Goal: Check status: Check status

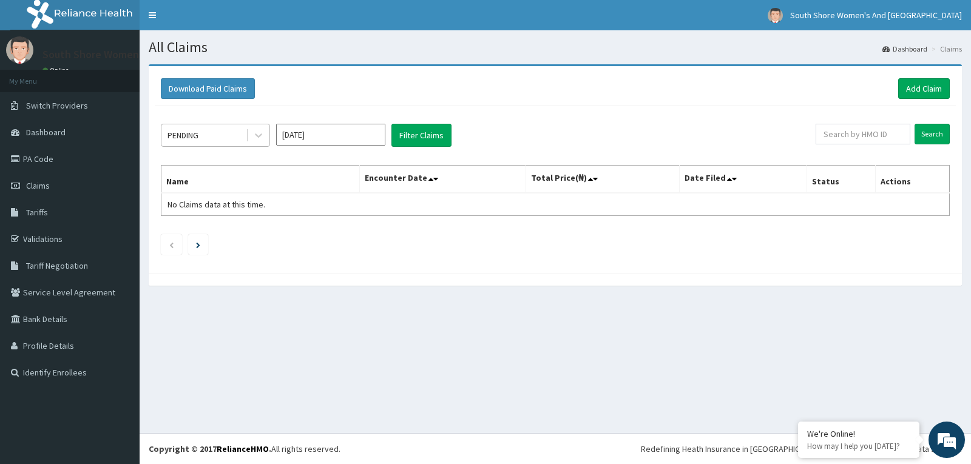
click at [201, 137] on div "PENDING" at bounding box center [203, 135] width 84 height 19
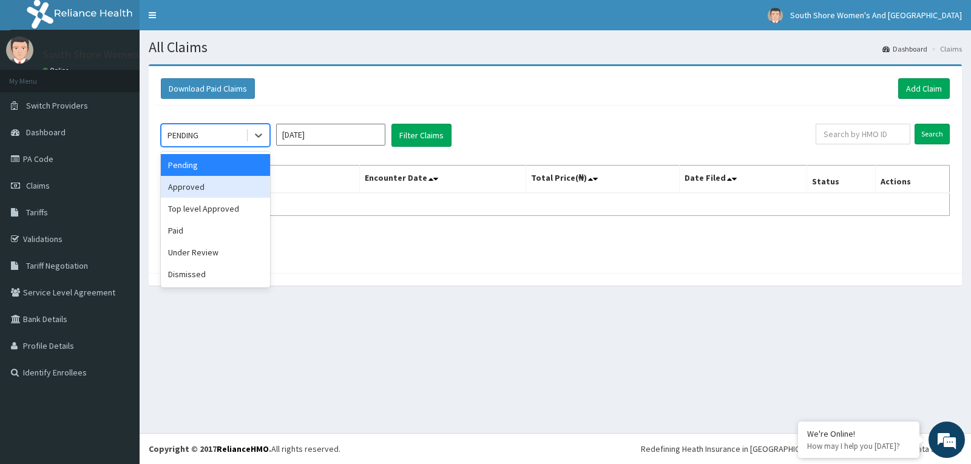
click at [197, 188] on div "Approved" at bounding box center [215, 187] width 109 height 22
click at [246, 137] on div at bounding box center [258, 135] width 24 height 22
click at [444, 60] on section "Download Paid Claims Add Claim × Note you can only download claims within a max…" at bounding box center [556, 181] width 832 height 252
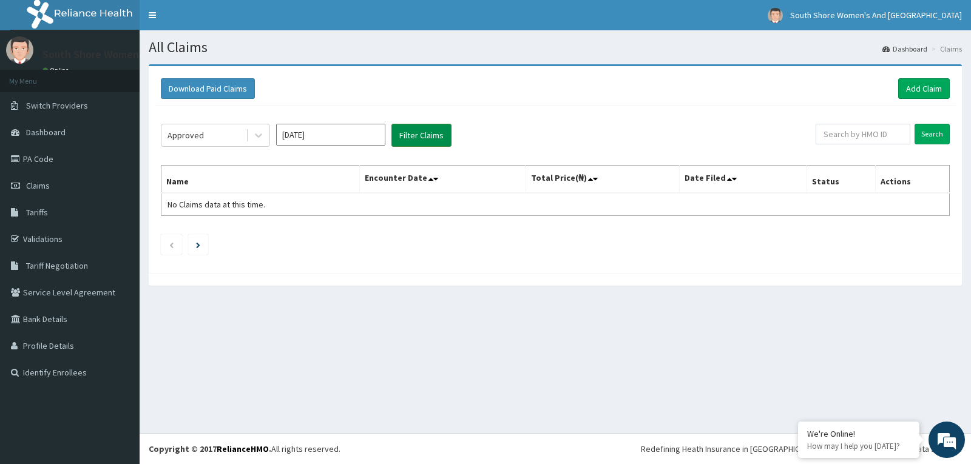
click at [444, 133] on button "Filter Claims" at bounding box center [422, 135] width 60 height 23
click at [257, 137] on icon at bounding box center [259, 135] width 12 height 12
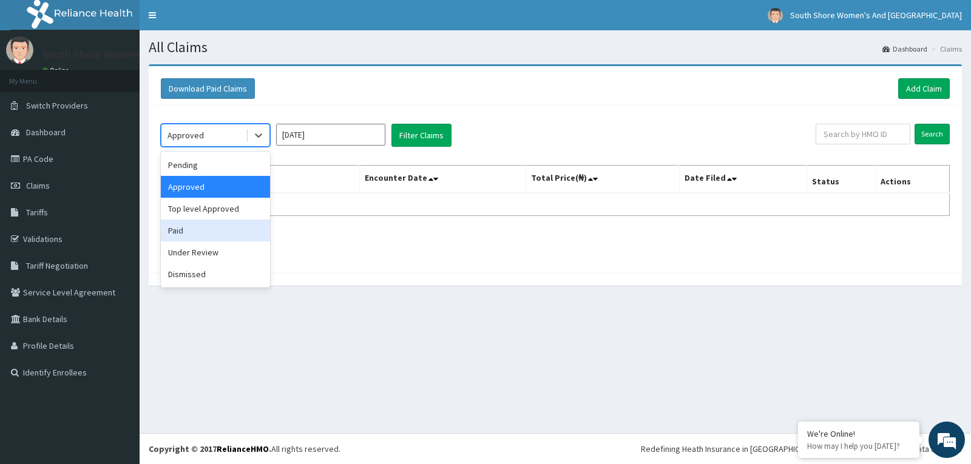
click at [183, 236] on div "Paid" at bounding box center [215, 231] width 109 height 22
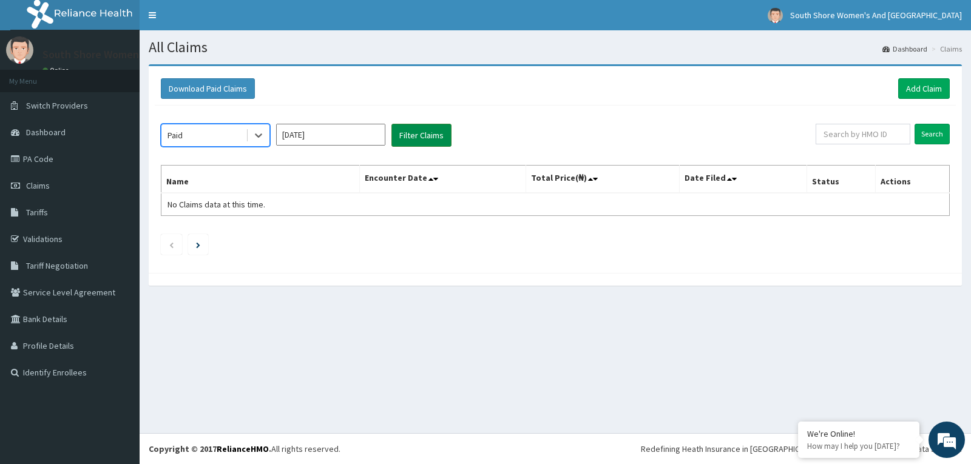
click at [439, 141] on button "Filter Claims" at bounding box center [422, 135] width 60 height 23
click at [426, 132] on button "Filter Claims" at bounding box center [422, 135] width 60 height 23
click at [860, 127] on input "text" at bounding box center [863, 134] width 95 height 21
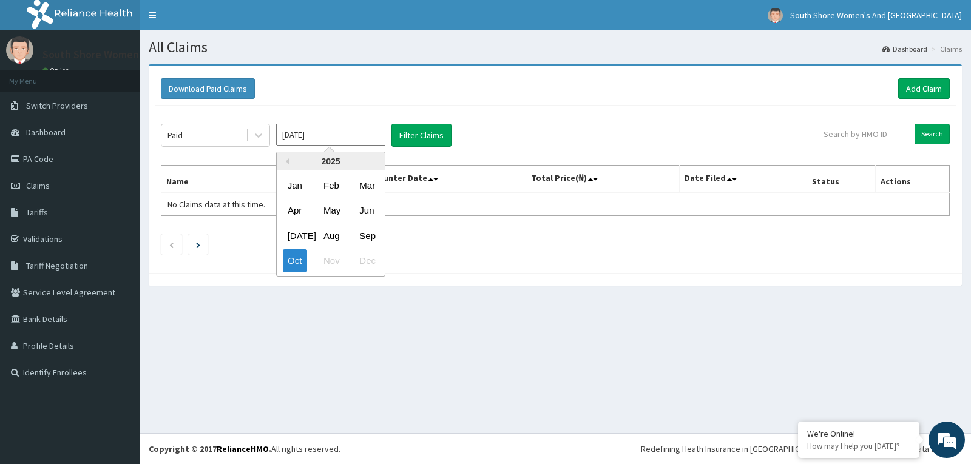
click at [371, 133] on input "Oct 2025" at bounding box center [330, 135] width 109 height 22
click at [291, 158] on div "2025" at bounding box center [331, 161] width 108 height 18
click at [288, 161] on div "Previous Year 2025 Jan Feb Mar Apr May Jun Jul Aug Sep Oct Nov Dec" at bounding box center [330, 214] width 109 height 125
click at [336, 160] on div "2025" at bounding box center [331, 161] width 108 height 18
click at [291, 186] on div "Jan" at bounding box center [295, 185] width 24 height 22
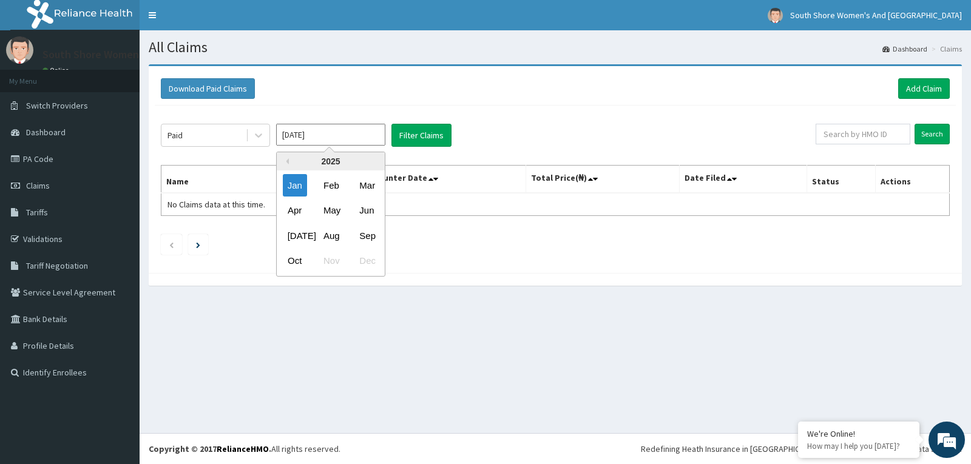
click at [357, 140] on input "Jan 2025" at bounding box center [330, 135] width 109 height 22
click at [339, 162] on div "2025" at bounding box center [331, 161] width 108 height 18
click at [287, 163] on button "Previous Year" at bounding box center [286, 161] width 6 height 6
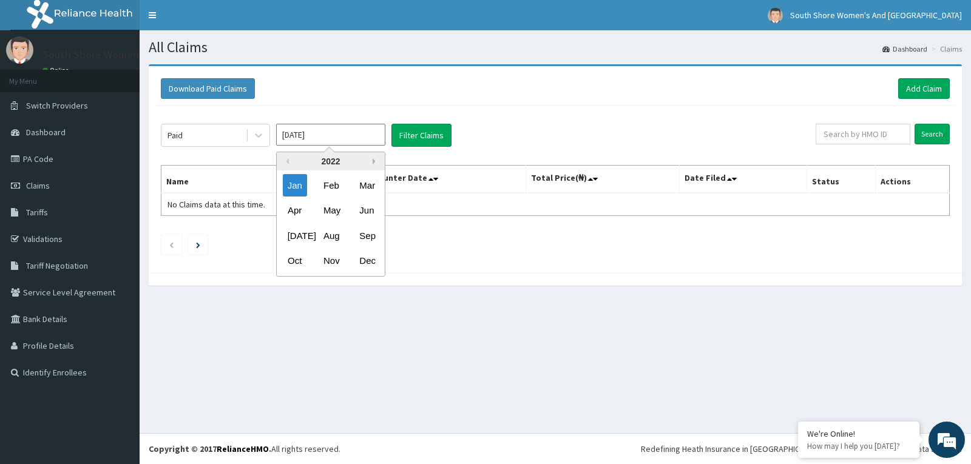
click at [373, 159] on button "Next Year" at bounding box center [376, 161] width 6 height 6
click at [364, 262] on div "Dec" at bounding box center [367, 261] width 24 height 22
type input "Dec 2024"
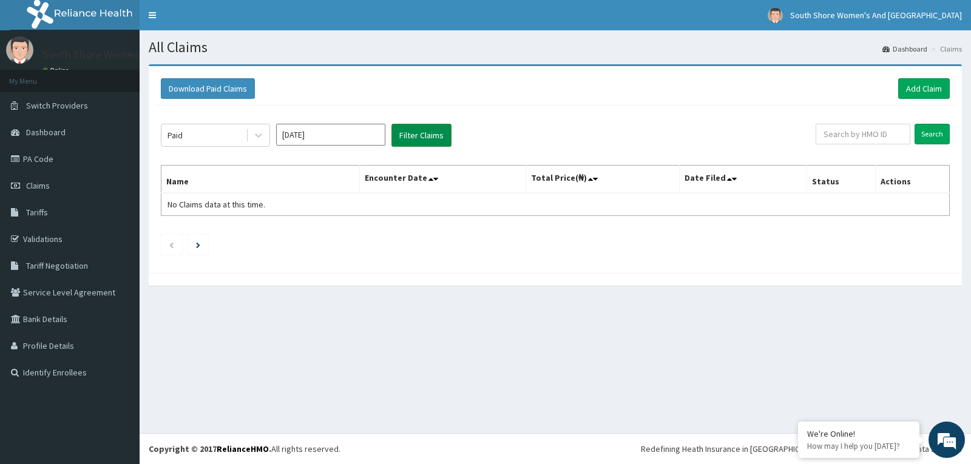
click at [420, 132] on button "Filter Claims" at bounding box center [422, 135] width 60 height 23
click at [412, 140] on button "Filter Claims" at bounding box center [422, 135] width 60 height 23
click at [386, 140] on div "Paid Dec 2024 Filter Claims" at bounding box center [488, 135] width 655 height 23
click at [205, 144] on div "Paid" at bounding box center [203, 135] width 84 height 19
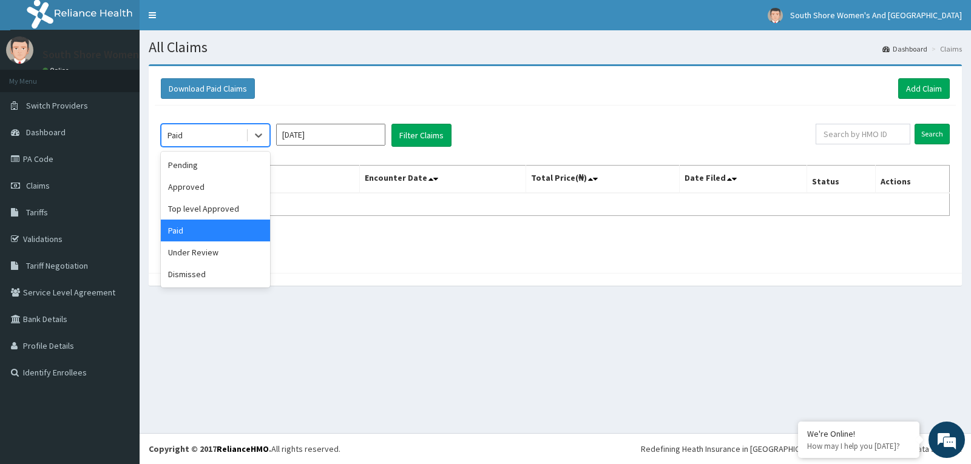
click at [189, 235] on div "Paid" at bounding box center [215, 231] width 109 height 22
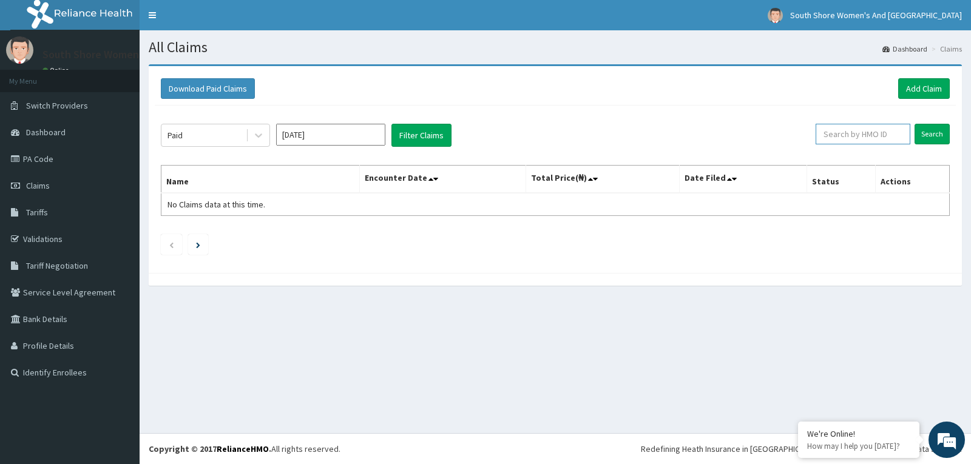
click at [873, 138] on input "text" at bounding box center [863, 134] width 95 height 21
paste input "NCL/10047/A"
type input "NCL/10047/A"
click at [955, 140] on div "Paid Dec 2024 Filter Claims NCL/10047/A Search Name Encounter Date Total Price(…" at bounding box center [555, 186] width 801 height 161
click at [934, 133] on input "Search" at bounding box center [932, 134] width 35 height 21
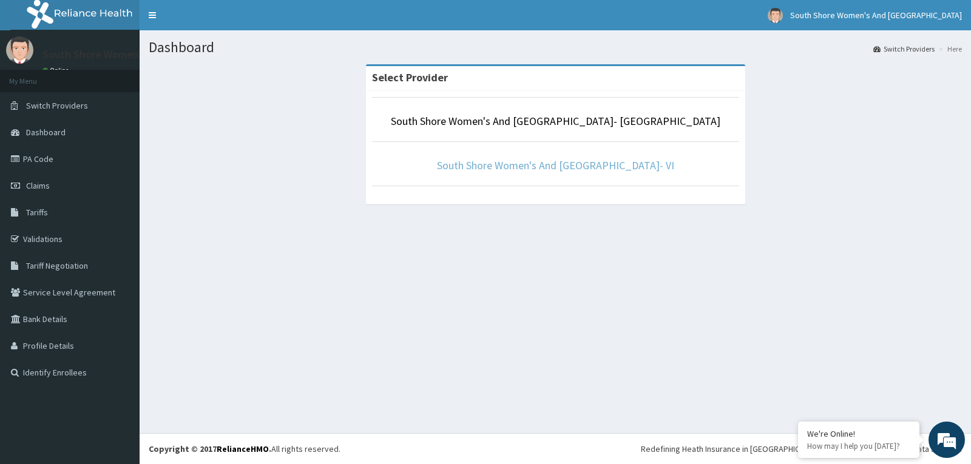
click at [607, 162] on link "South Shore Women's And [GEOGRAPHIC_DATA]- VI" at bounding box center [555, 165] width 237 height 14
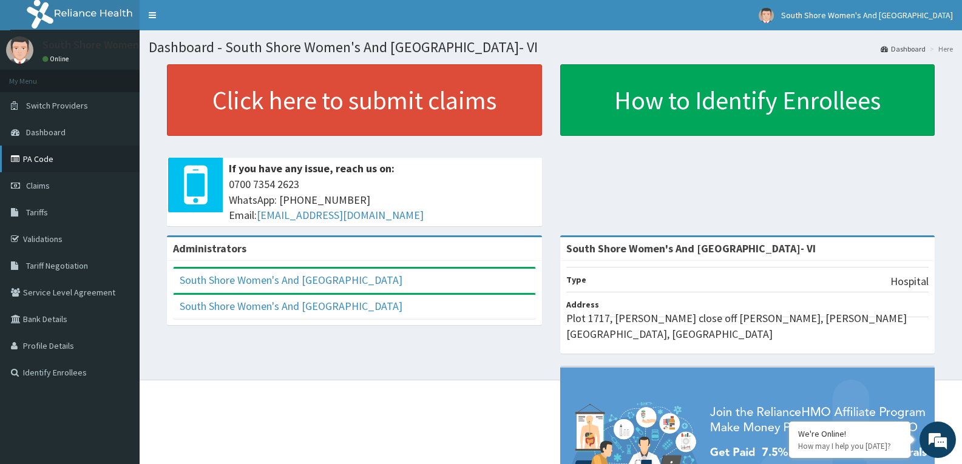
click at [34, 162] on link "PA Code" at bounding box center [70, 159] width 140 height 27
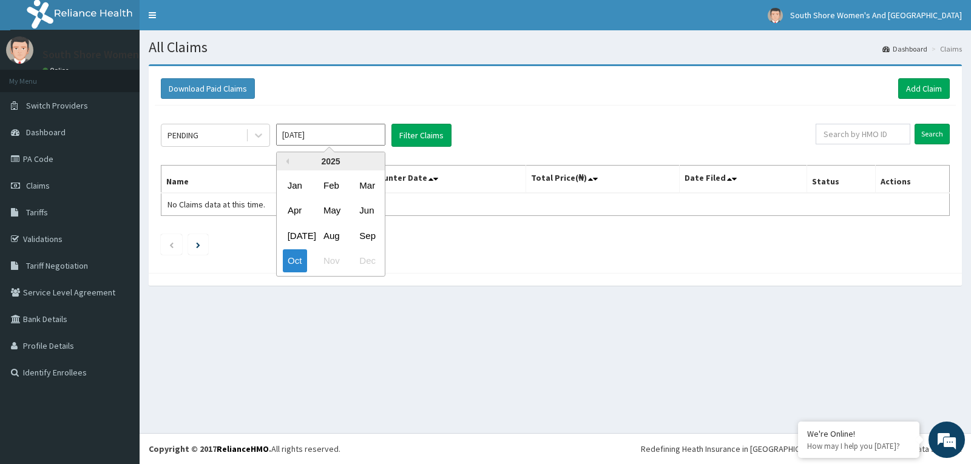
click at [366, 135] on input "Oct 2025" at bounding box center [330, 135] width 109 height 22
click at [287, 162] on button "Previous Year" at bounding box center [286, 161] width 6 height 6
click at [372, 263] on div "Dec" at bounding box center [367, 261] width 24 height 22
type input "Dec 2024"
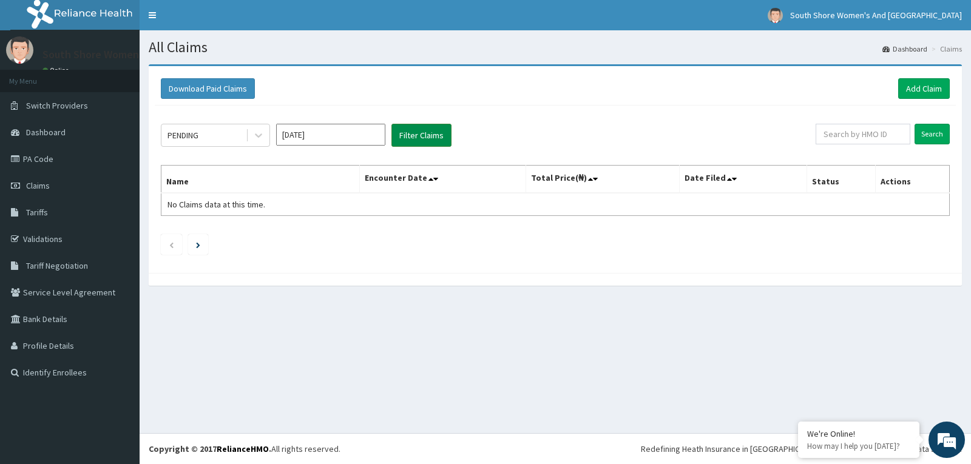
click at [430, 137] on button "Filter Claims" at bounding box center [422, 135] width 60 height 23
click at [430, 132] on button "Filter Claims" at bounding box center [422, 135] width 60 height 23
click at [440, 135] on button "Filter Claims" at bounding box center [422, 135] width 60 height 23
click at [865, 138] on input "text" at bounding box center [863, 134] width 95 height 21
paste input "NCL/10047/A"
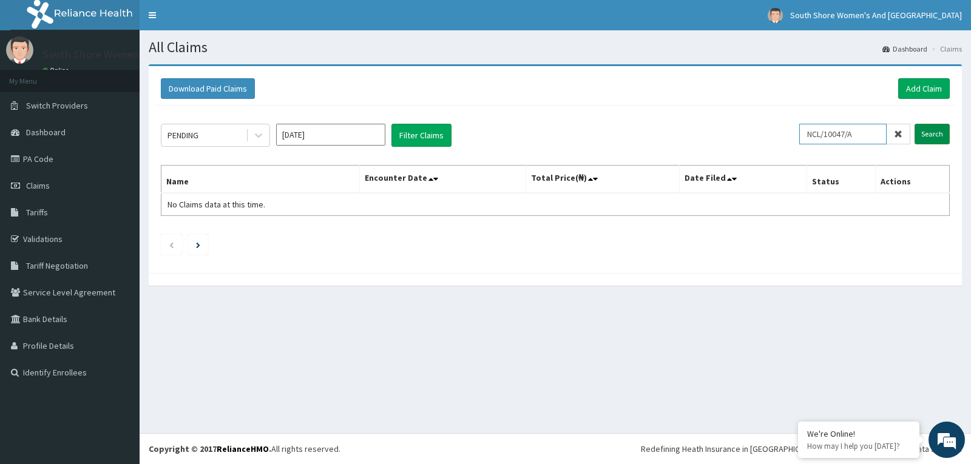
type input "NCL/10047/A"
click at [925, 131] on input "Search" at bounding box center [932, 134] width 35 height 21
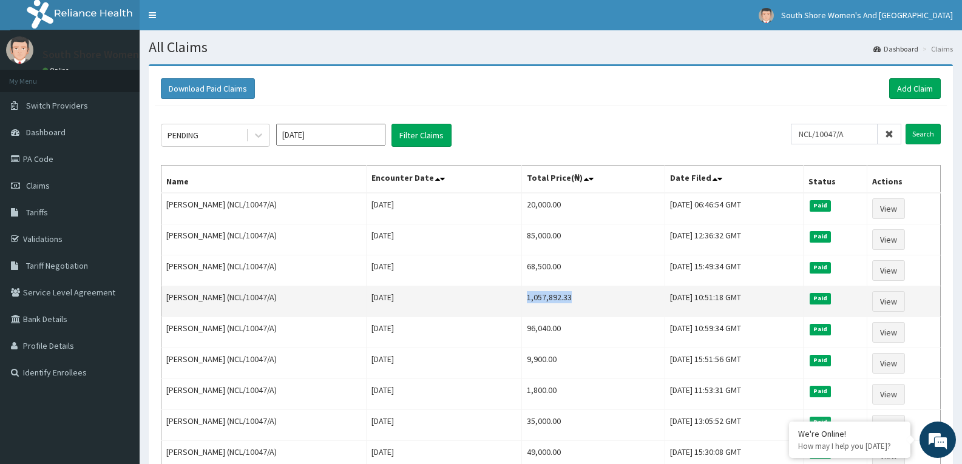
drag, startPoint x: 490, startPoint y: 297, endPoint x: 548, endPoint y: 303, distance: 57.3
click at [548, 303] on td "1,057,892.33" at bounding box center [592, 302] width 143 height 31
copy td "1,057,892.33"
click at [897, 302] on link "View" at bounding box center [888, 301] width 33 height 21
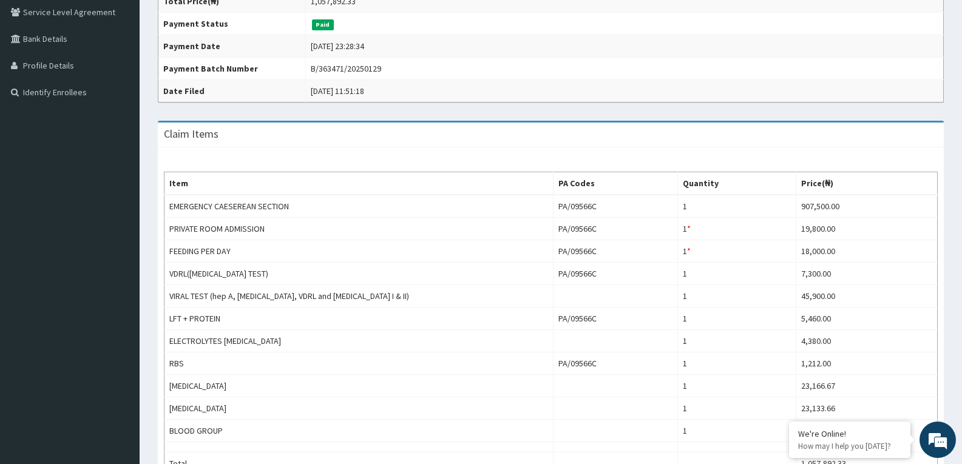
scroll to position [440, 0]
